Goal: Find specific page/section: Find specific page/section

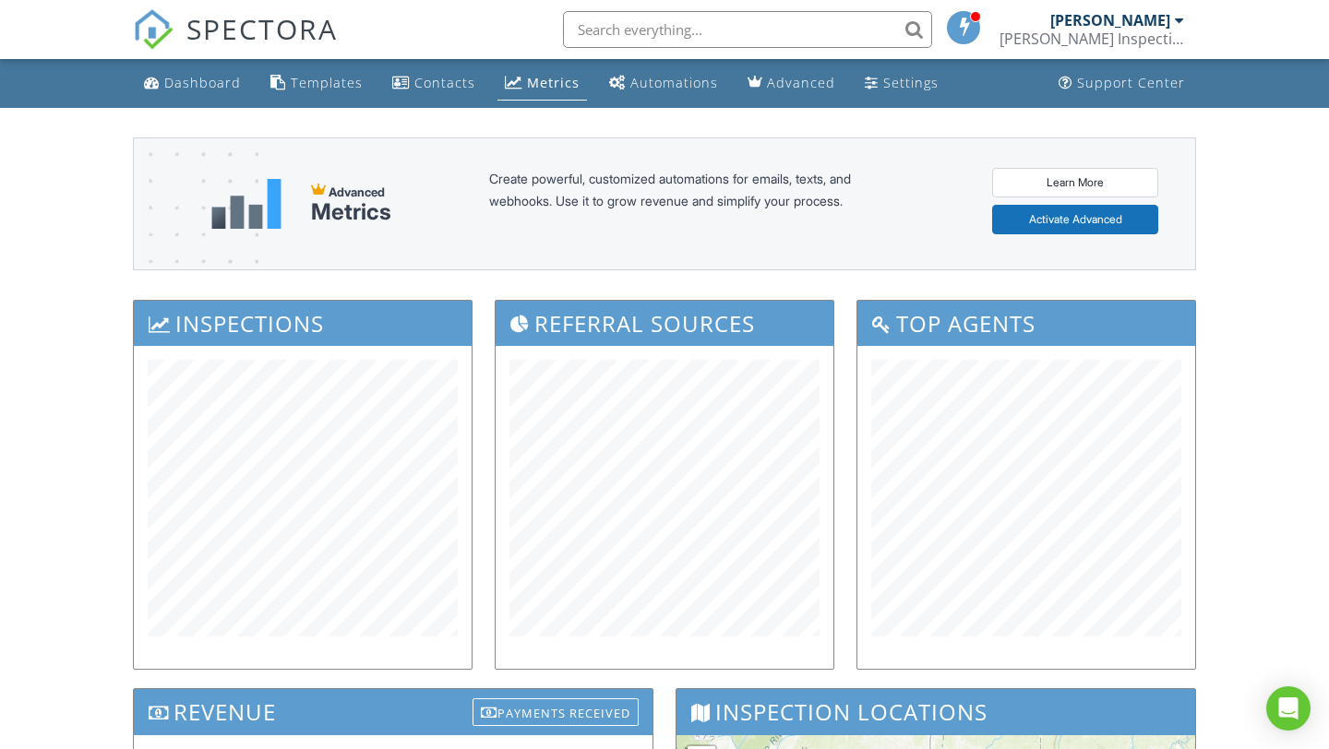
click at [202, 81] on div "Dashboard" at bounding box center [202, 83] width 77 height 18
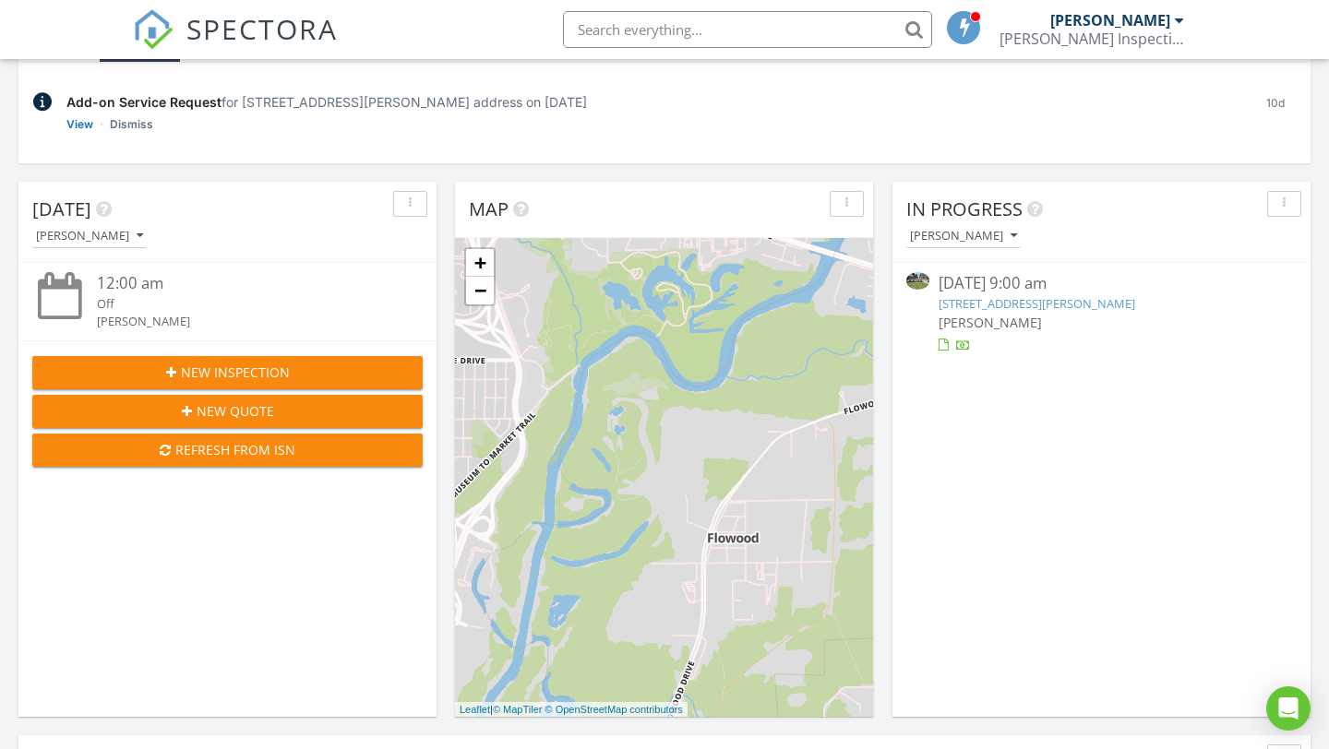
scroll to position [208, 0]
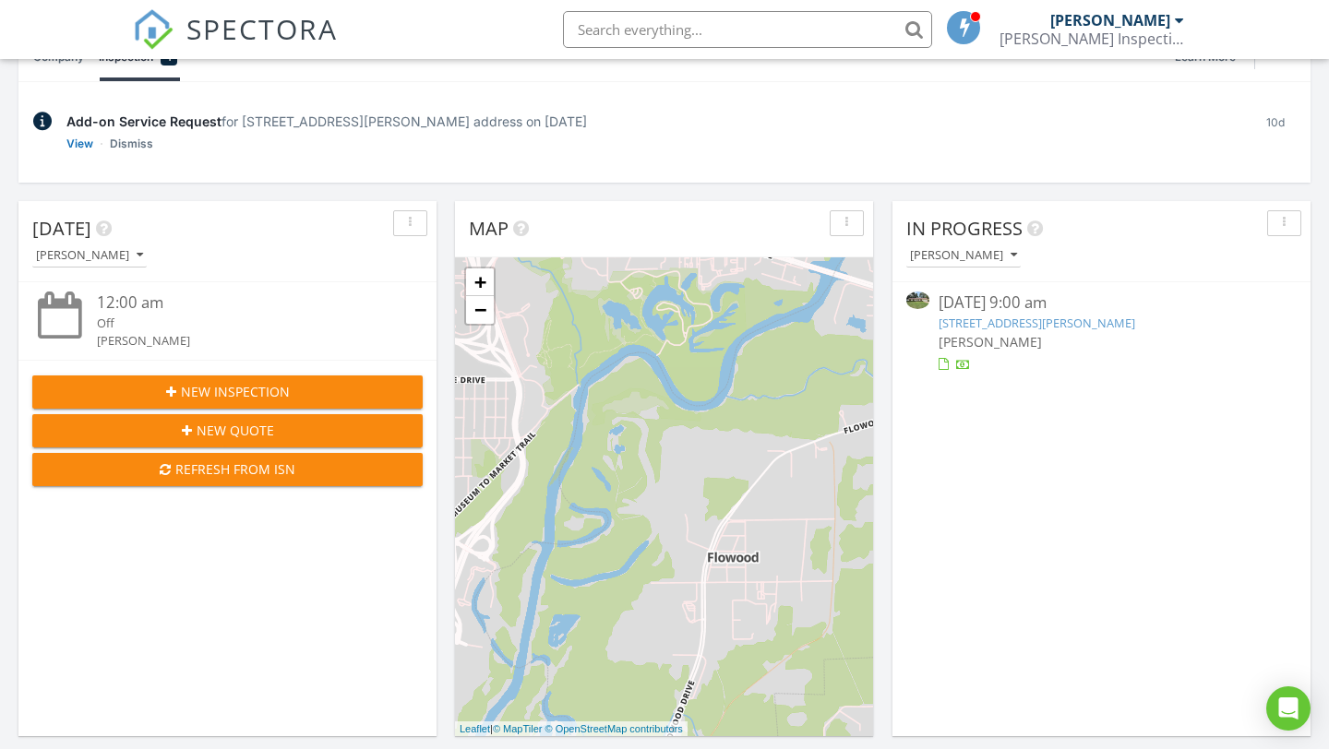
click at [1065, 323] on link "[STREET_ADDRESS][PERSON_NAME]" at bounding box center [1036, 323] width 197 height 17
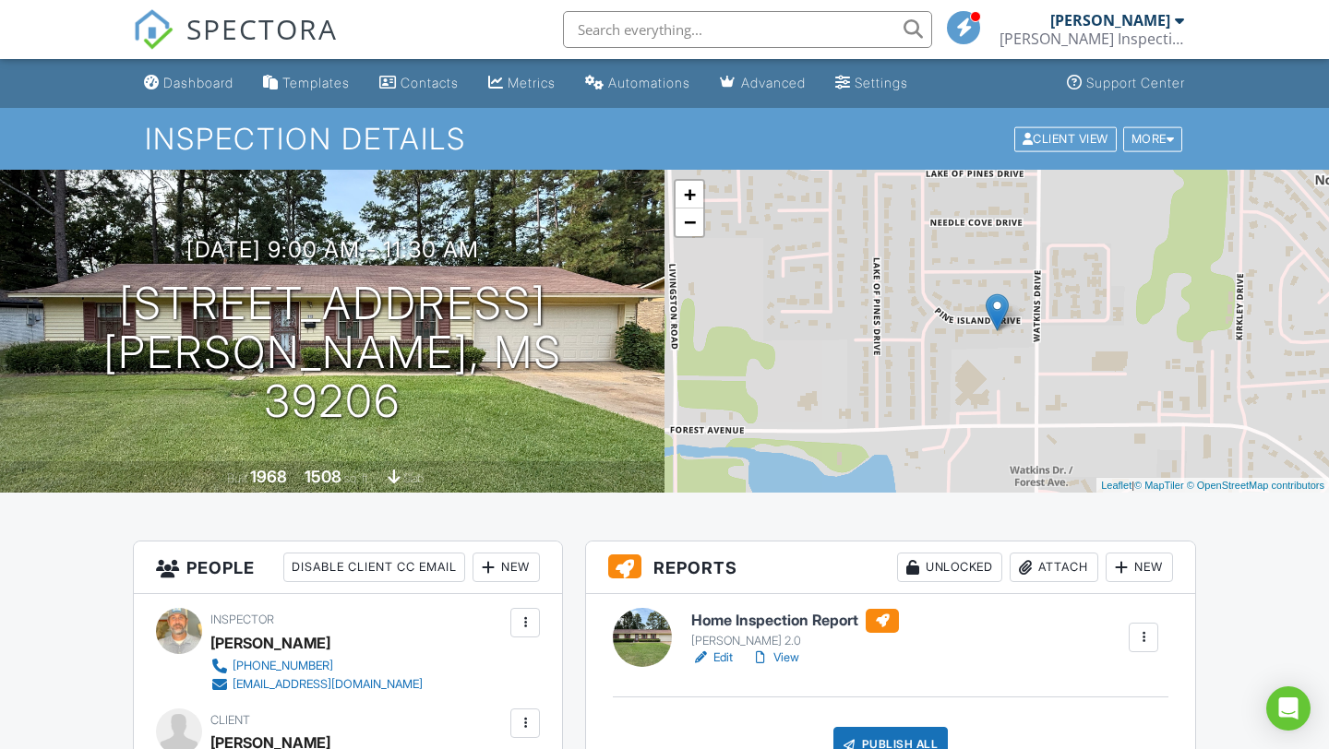
click at [799, 661] on link "View" at bounding box center [775, 658] width 48 height 18
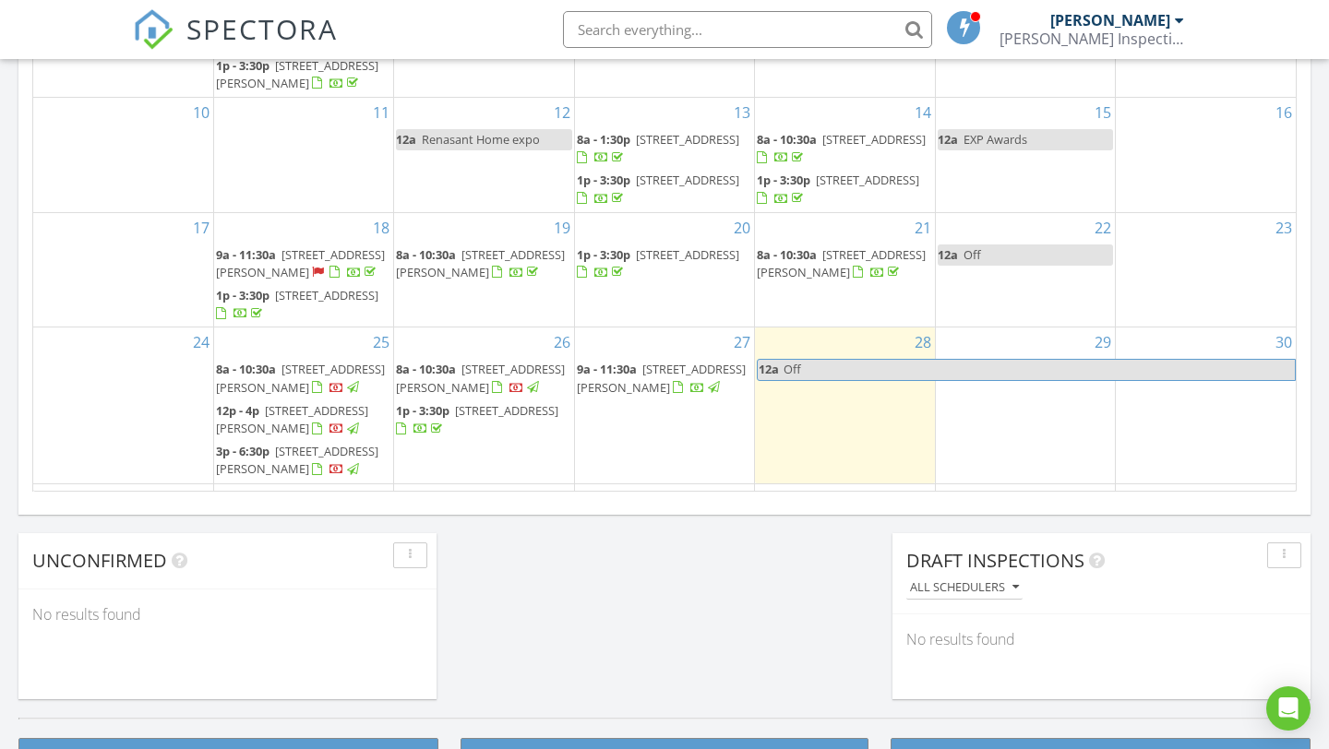
scroll to position [1356, 0]
